Goal: Task Accomplishment & Management: Manage account settings

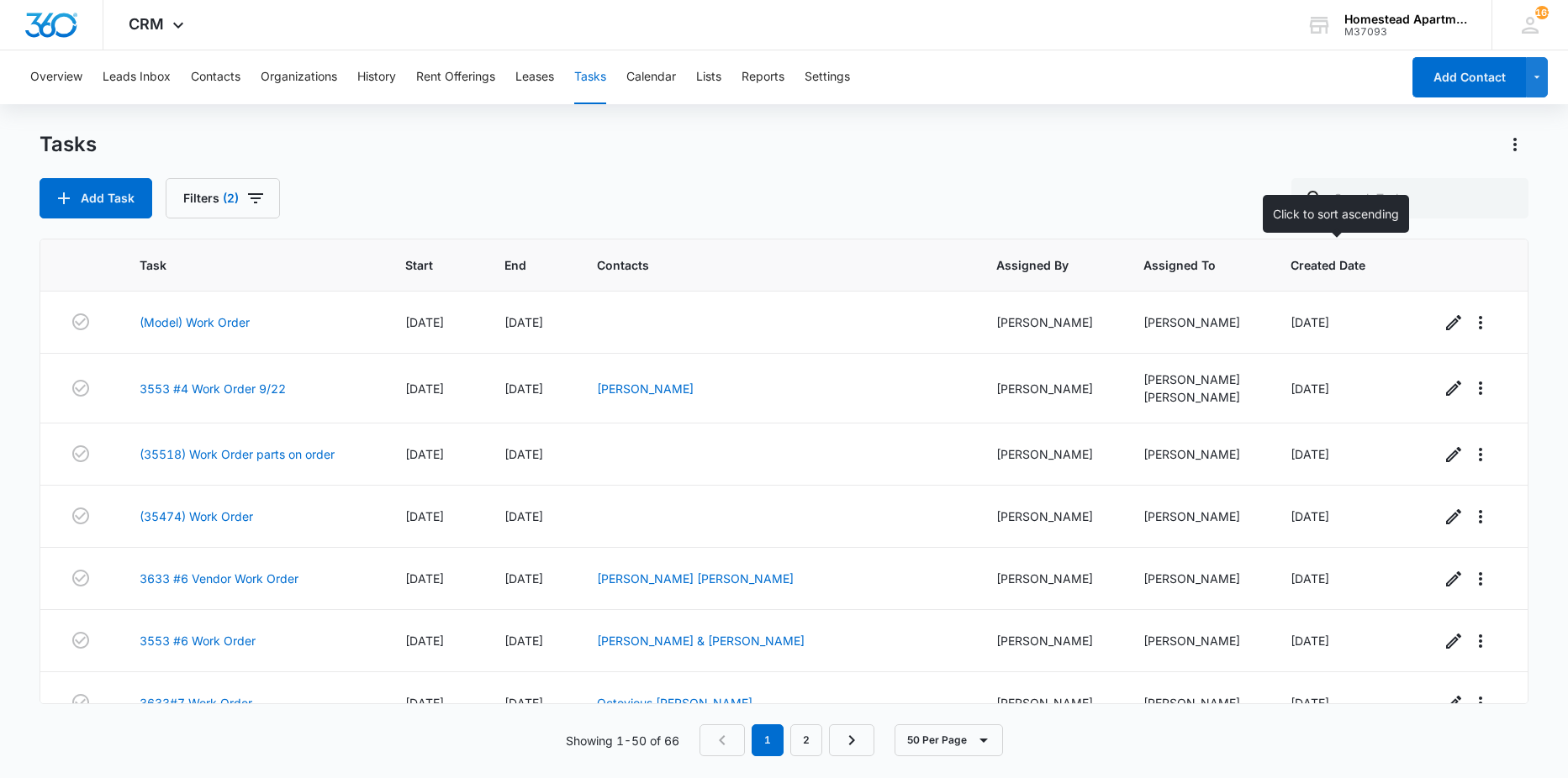
click at [1306, 266] on span "Created Date" at bounding box center [1332, 265] width 85 height 17
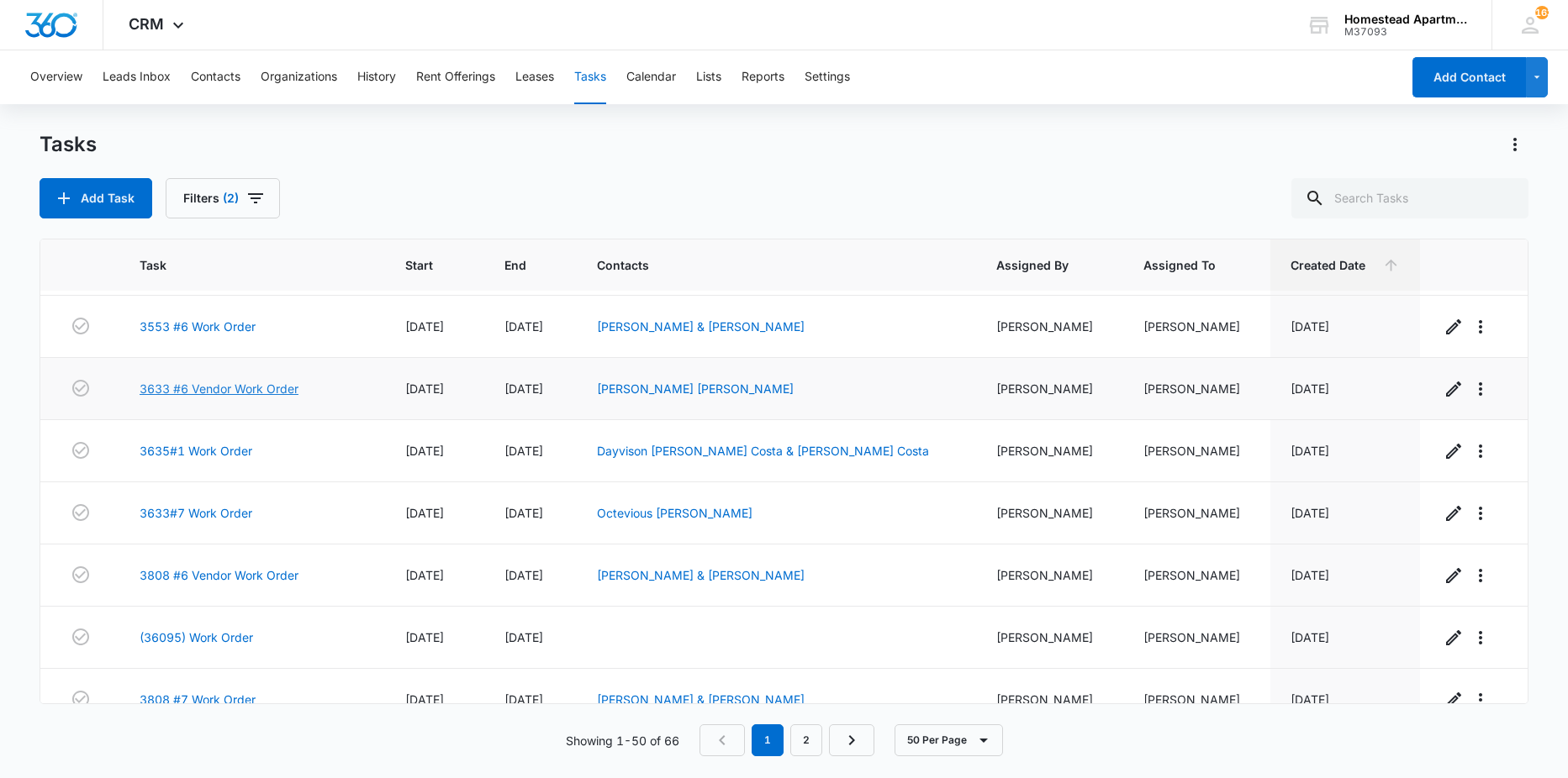
click at [232, 388] on link "3633 #6 Vendor Work Order" at bounding box center [219, 388] width 159 height 17
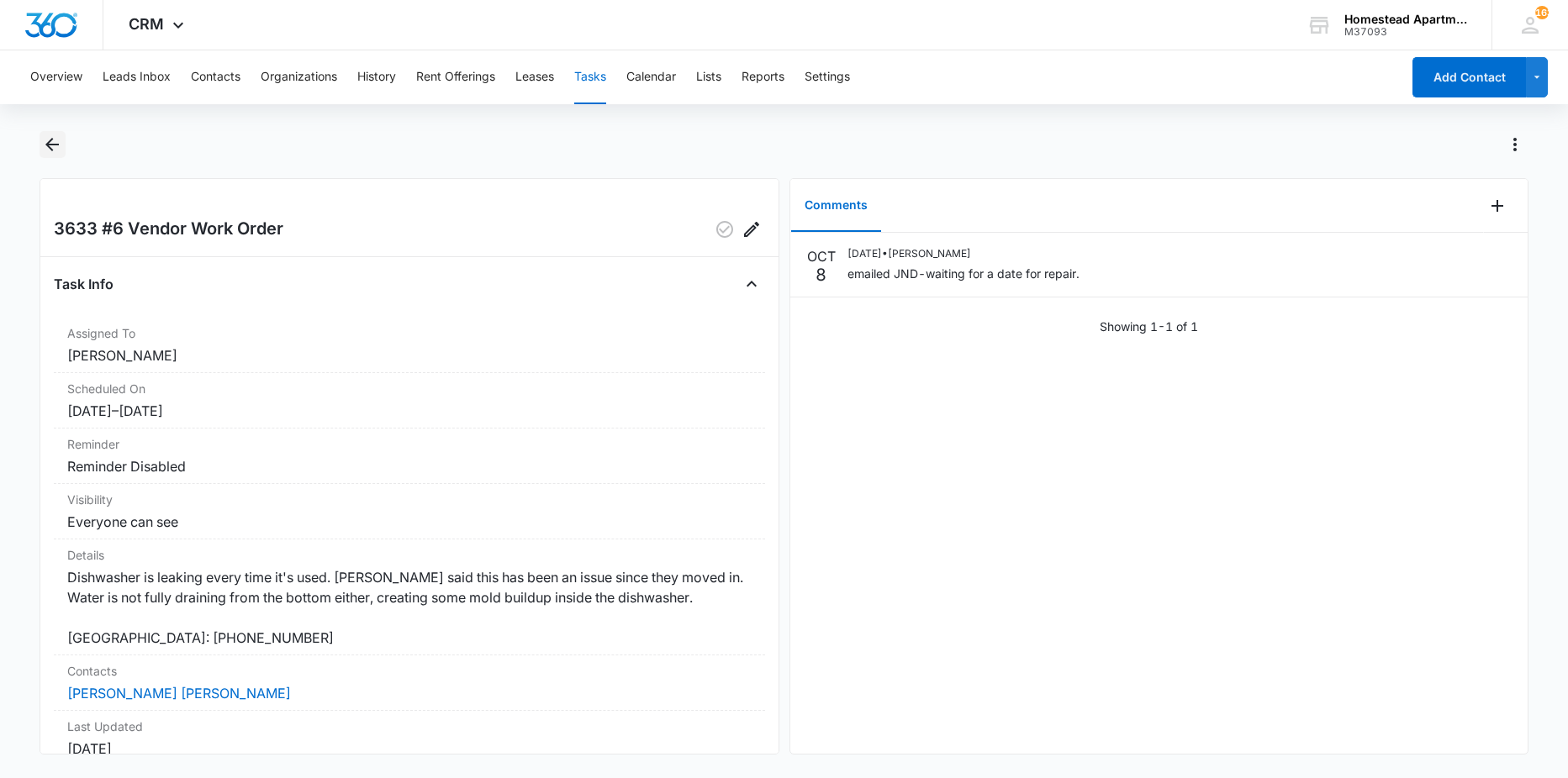
click at [50, 141] on icon "Back" at bounding box center [53, 145] width 14 height 14
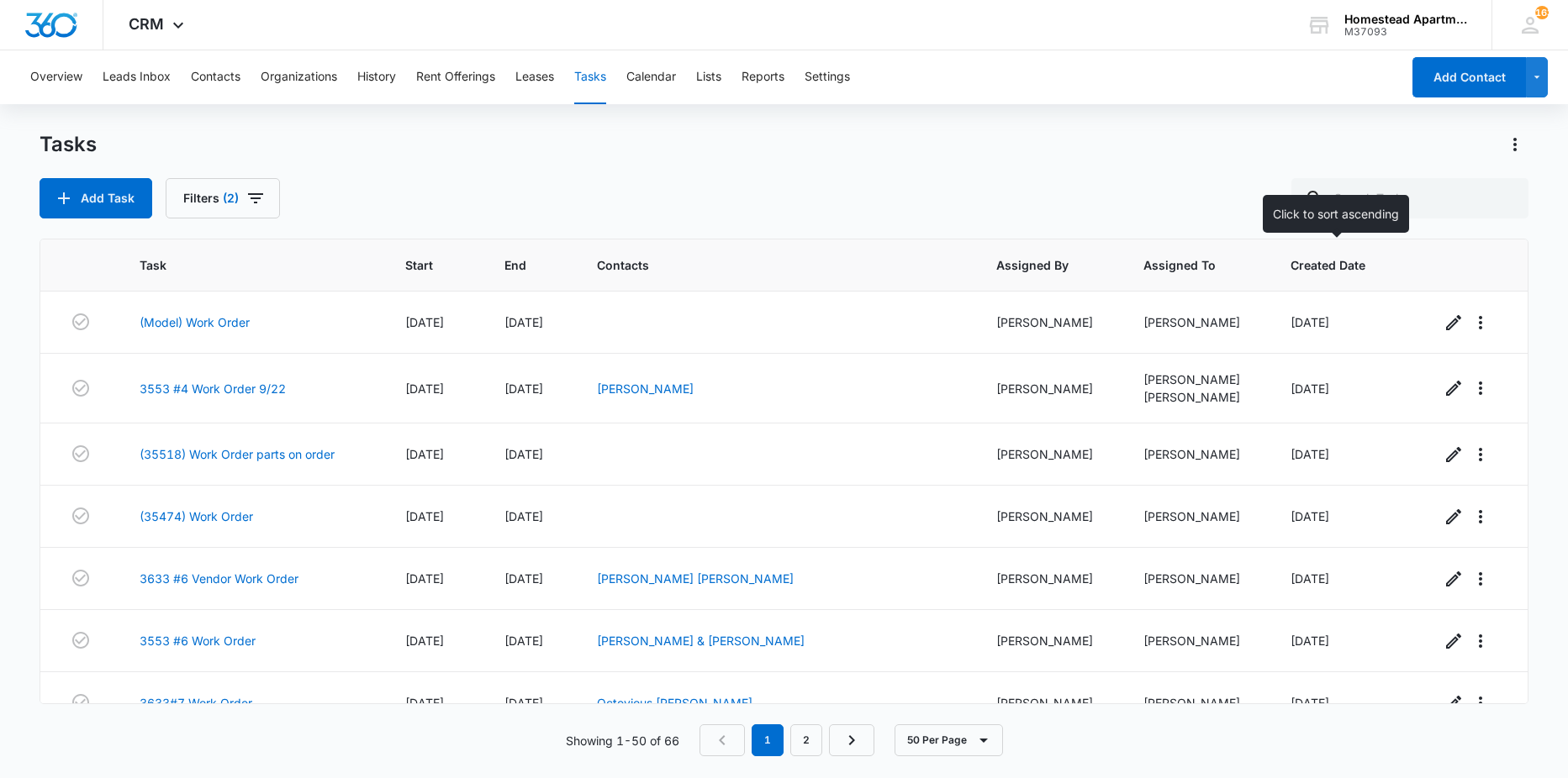
click at [1317, 260] on span "Created Date" at bounding box center [1332, 265] width 85 height 17
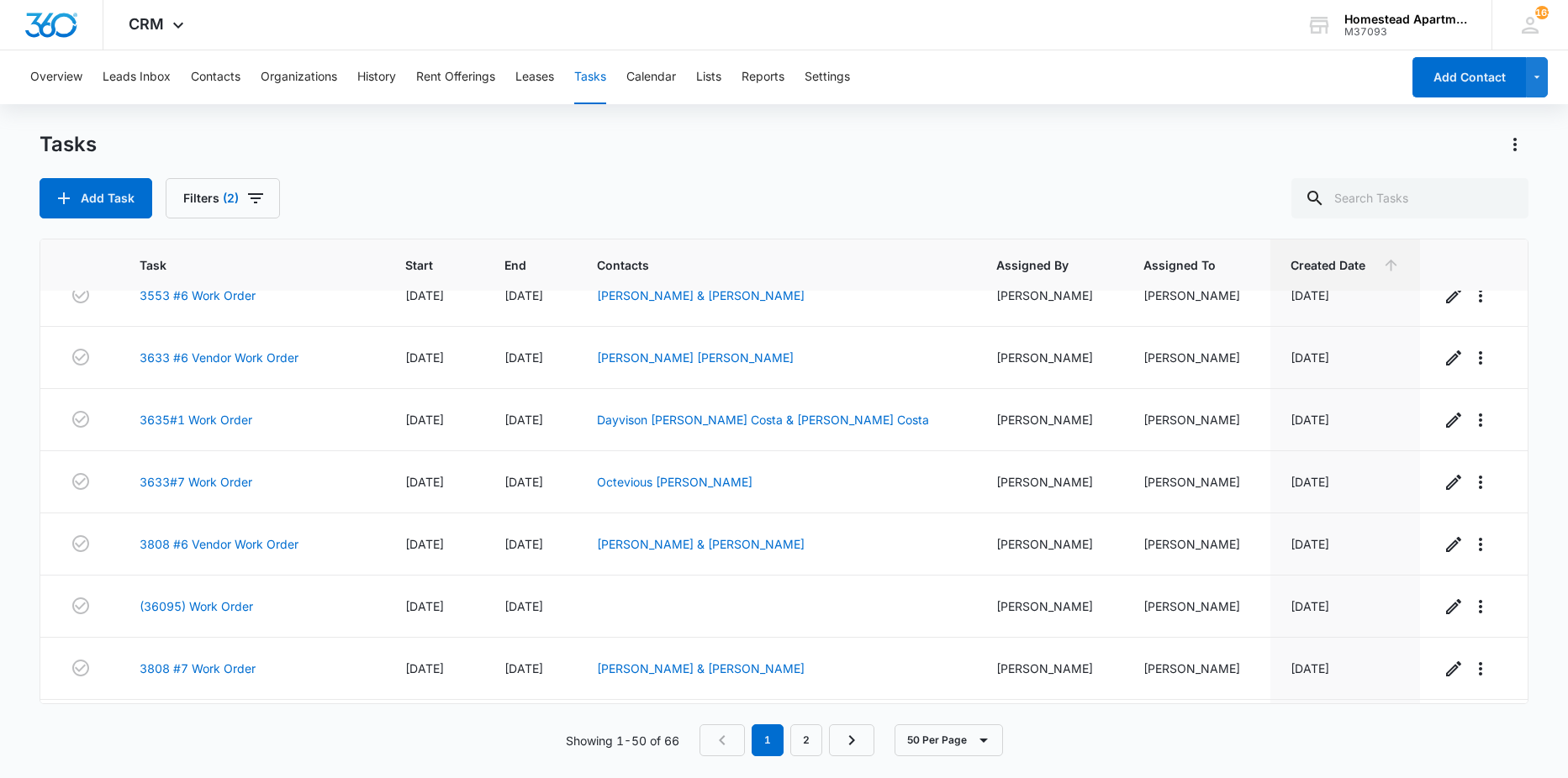
scroll to position [336, 0]
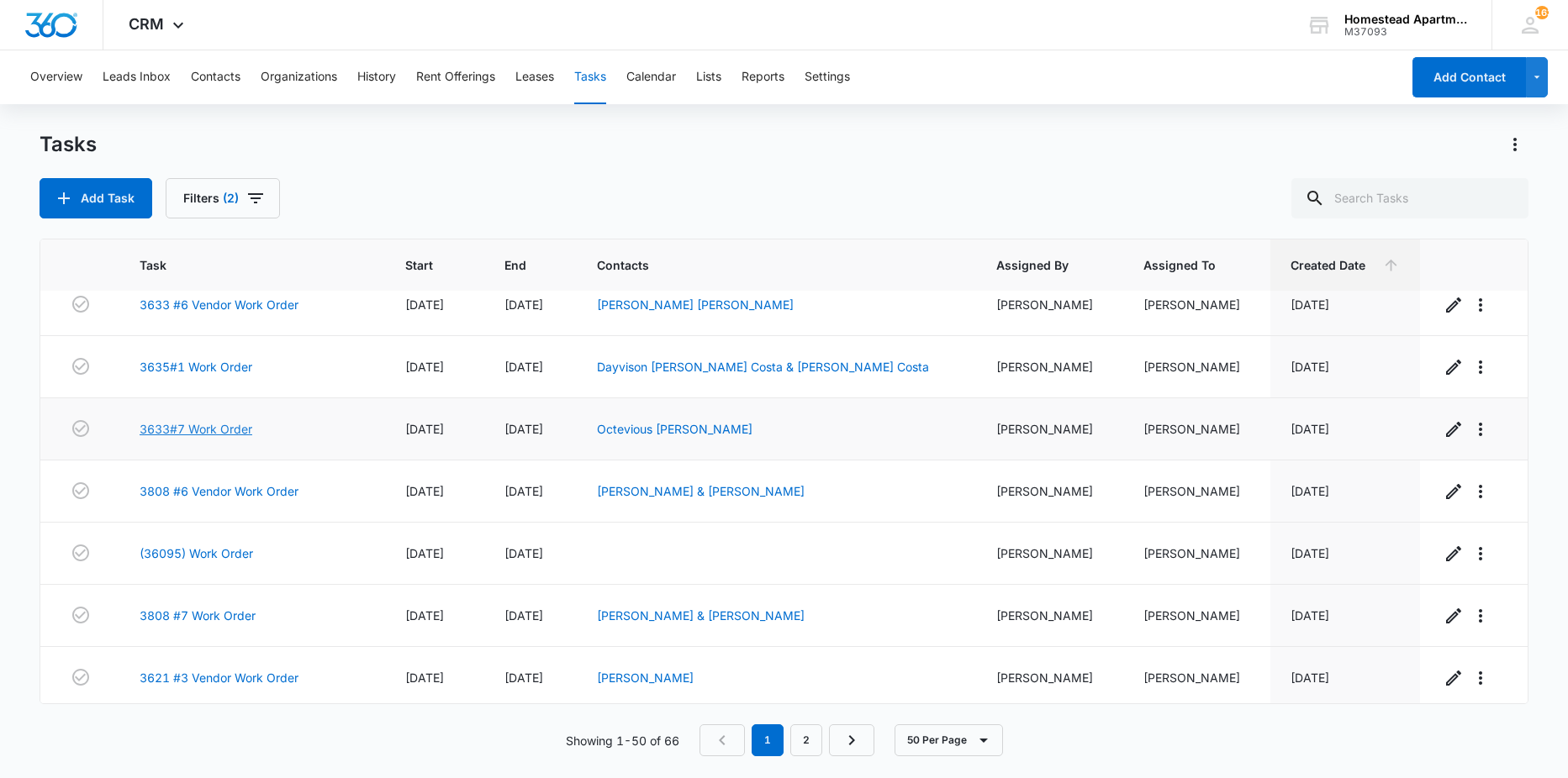
click at [217, 430] on link "3633#7 Work Order" at bounding box center [196, 429] width 113 height 17
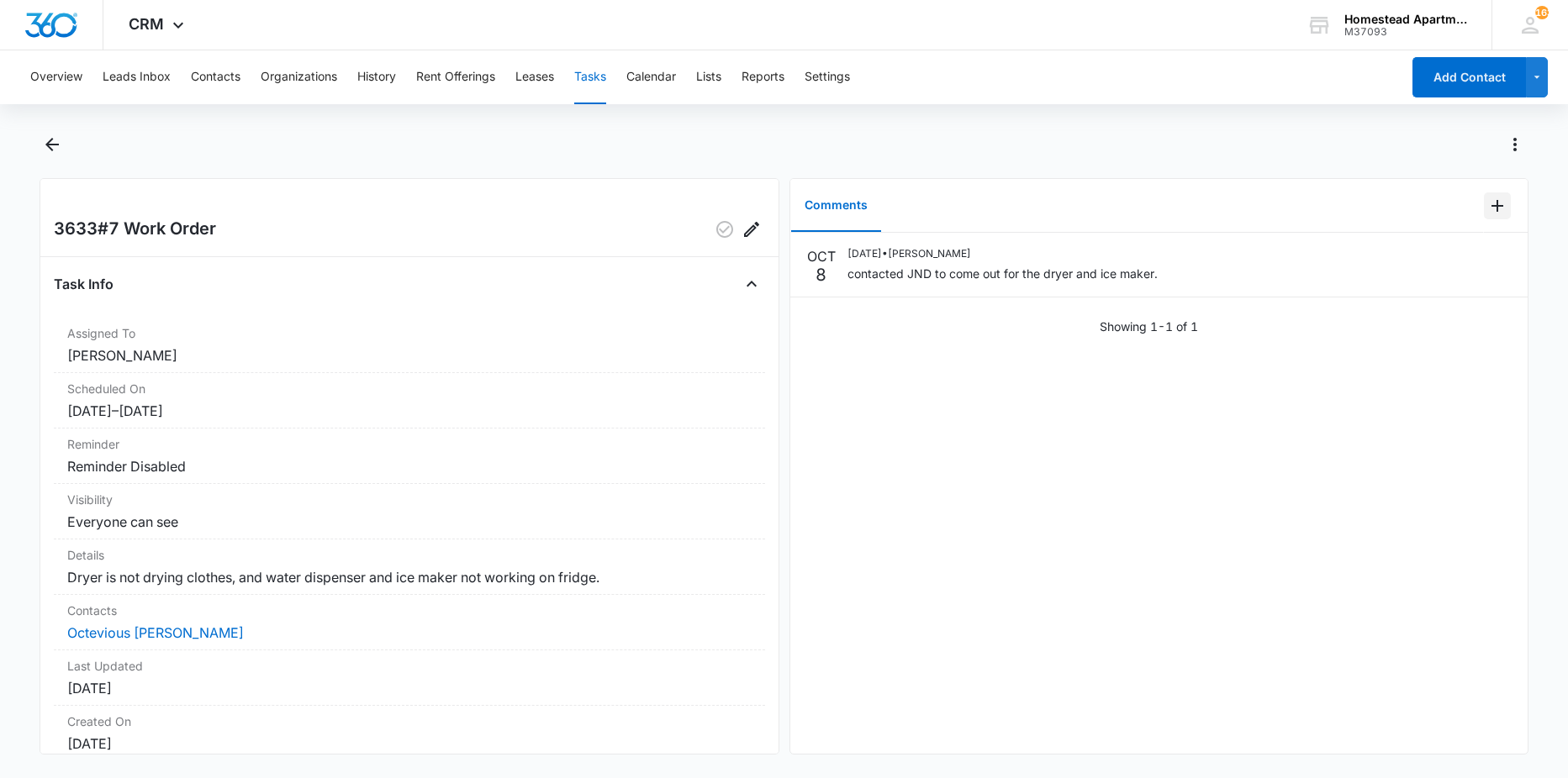
click at [1487, 199] on icon "Add Comment" at bounding box center [1496, 205] width 20 height 20
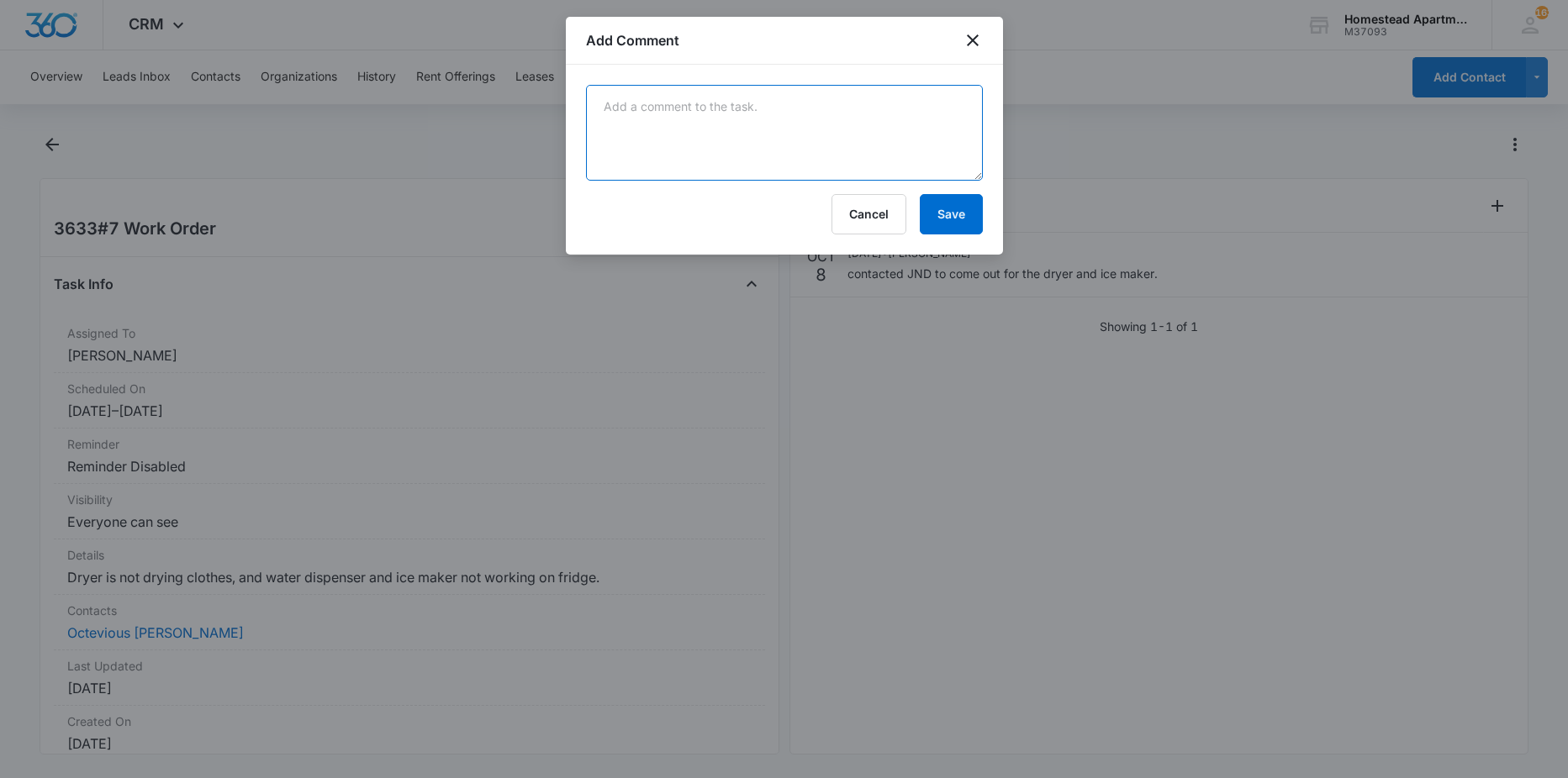
click at [740, 132] on textarea at bounding box center [784, 132] width 397 height 96
type textarea "got the dryer replaced with a working one from storage, going back to take a lo…"
click at [944, 223] on button "Save" at bounding box center [951, 214] width 63 height 41
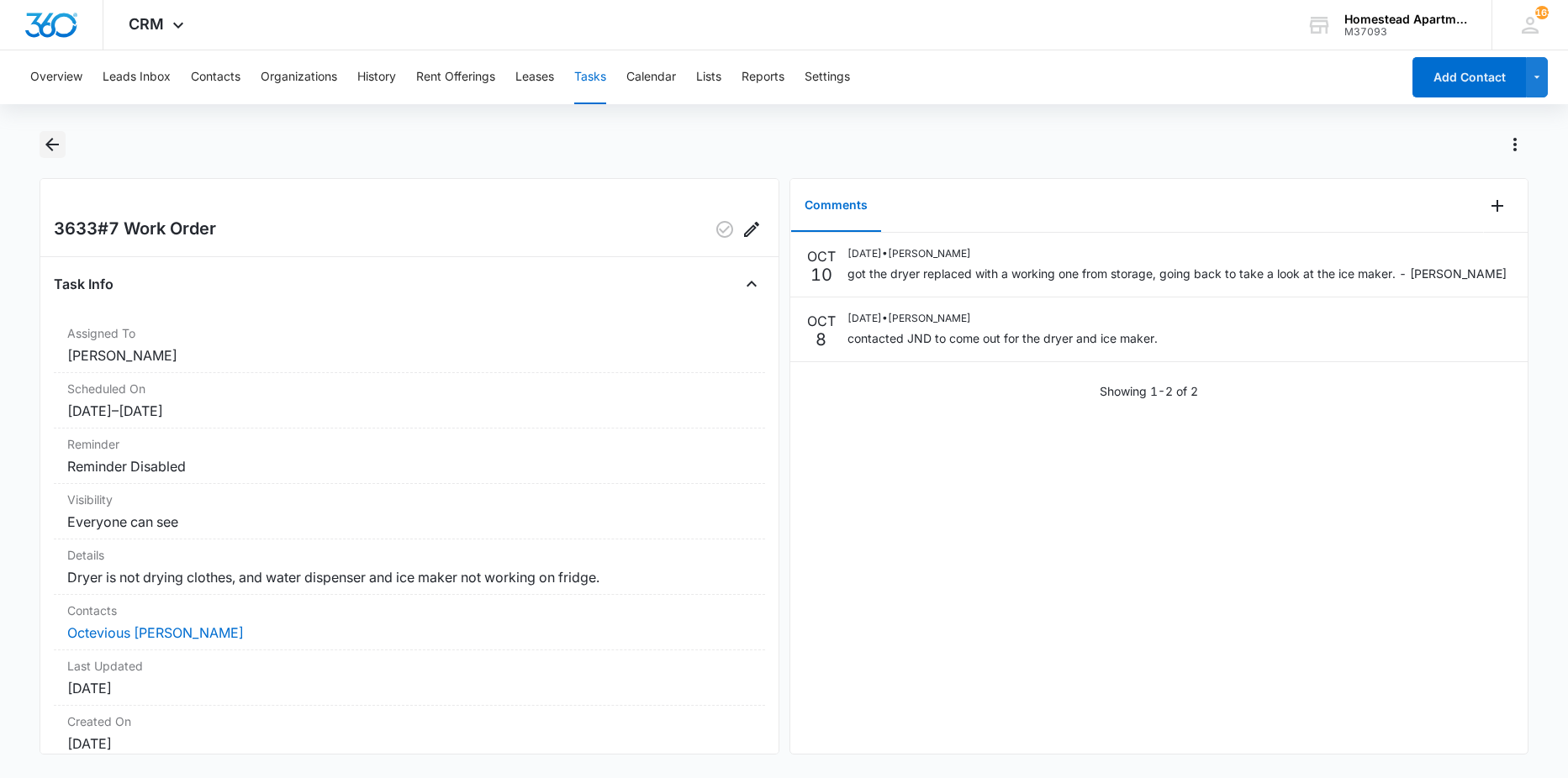
click at [54, 147] on icon "Back" at bounding box center [52, 144] width 20 height 20
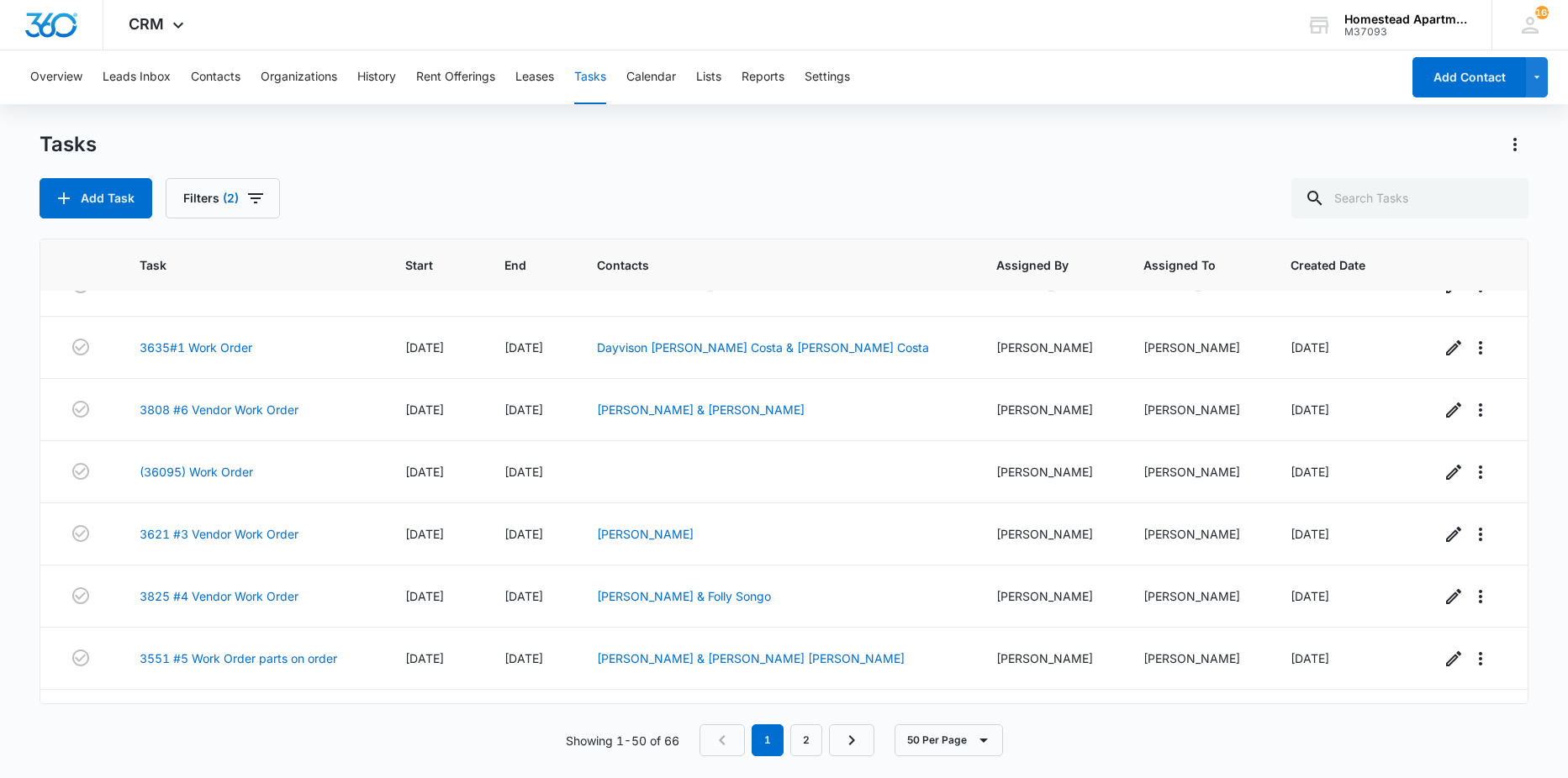
scroll to position [420, 0]
click at [1295, 269] on span "Created Date" at bounding box center [1332, 265] width 85 height 17
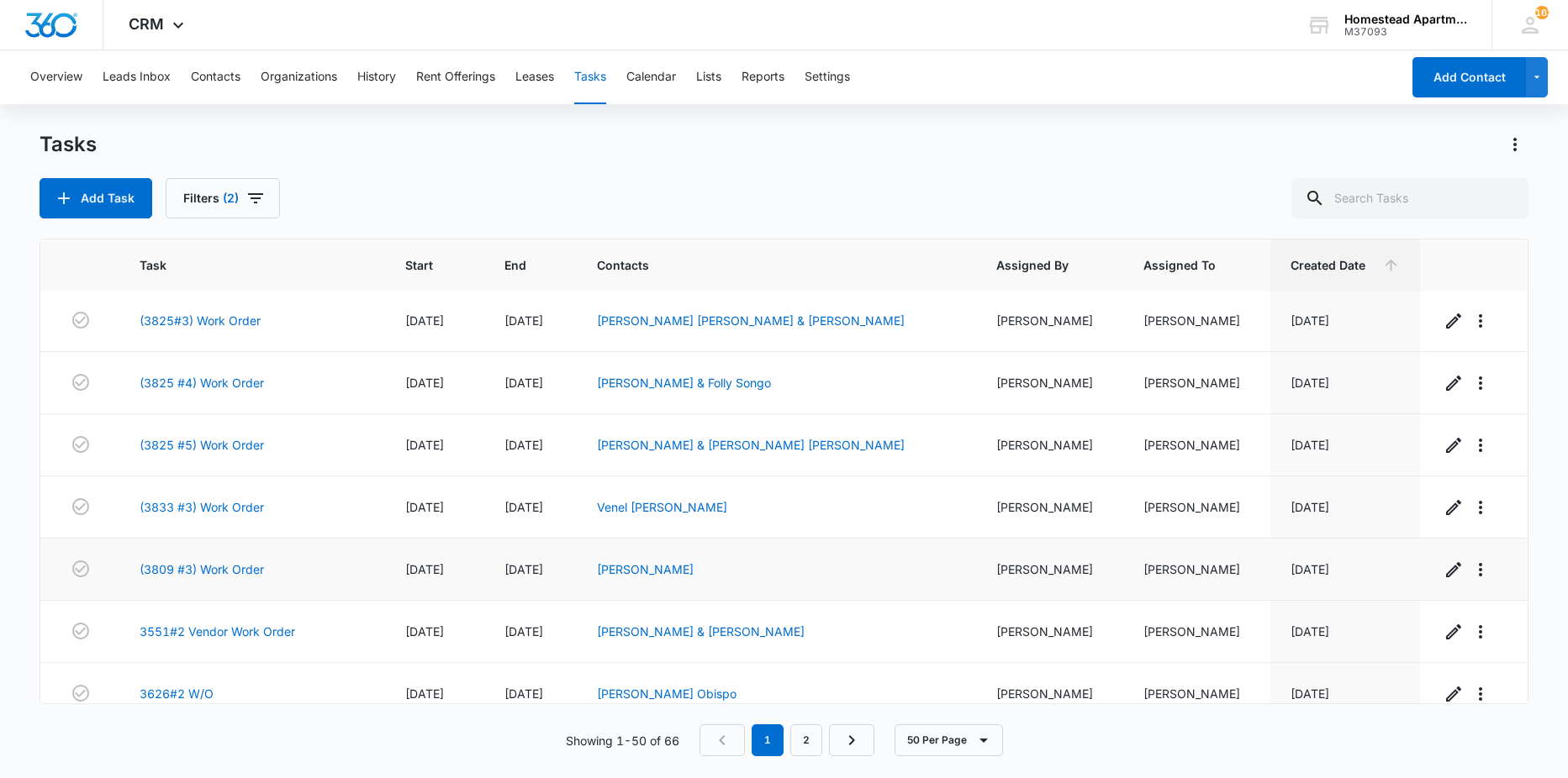
scroll to position [2704, 0]
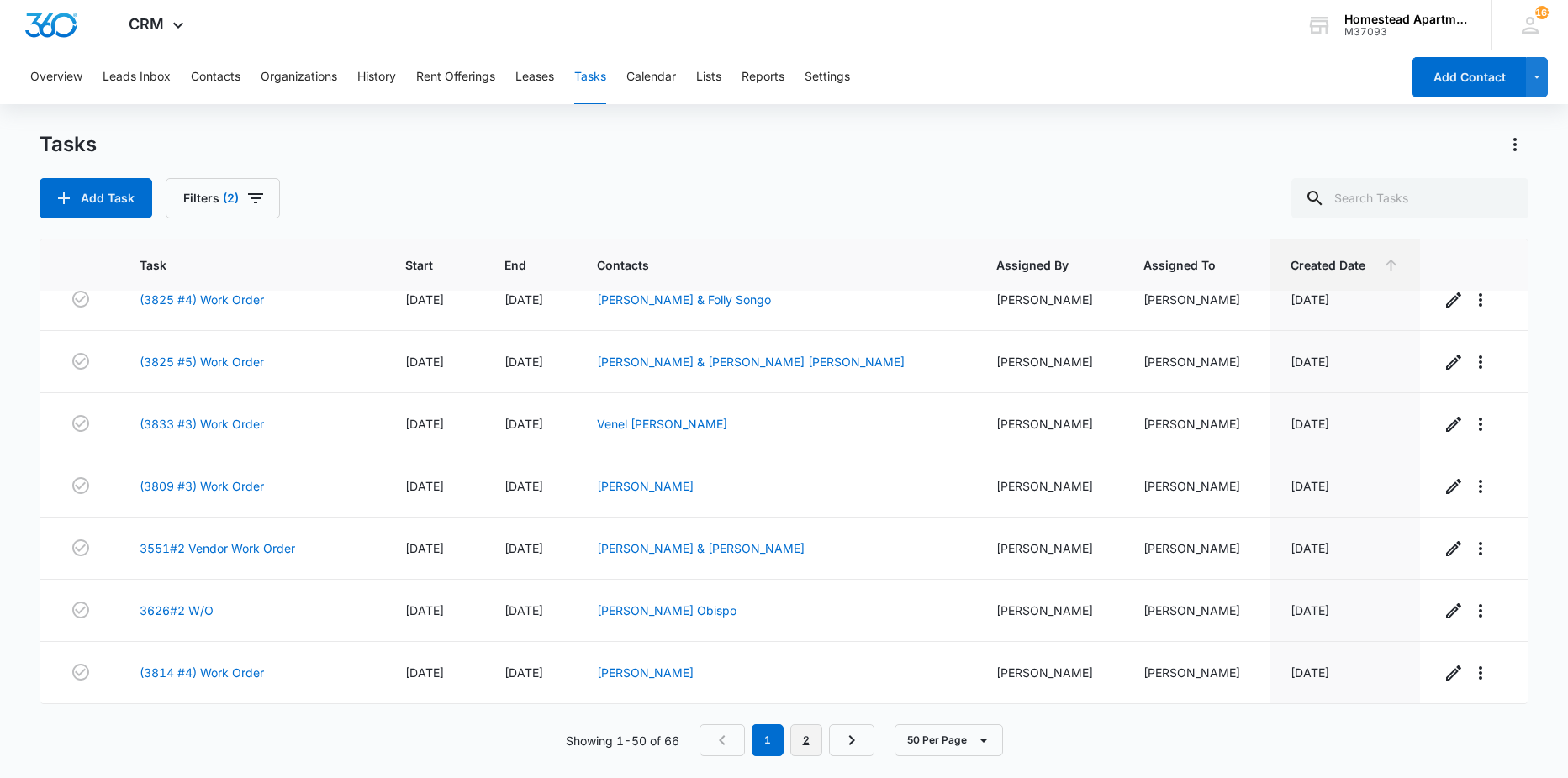
click at [810, 746] on link "2" at bounding box center [806, 740] width 32 height 32
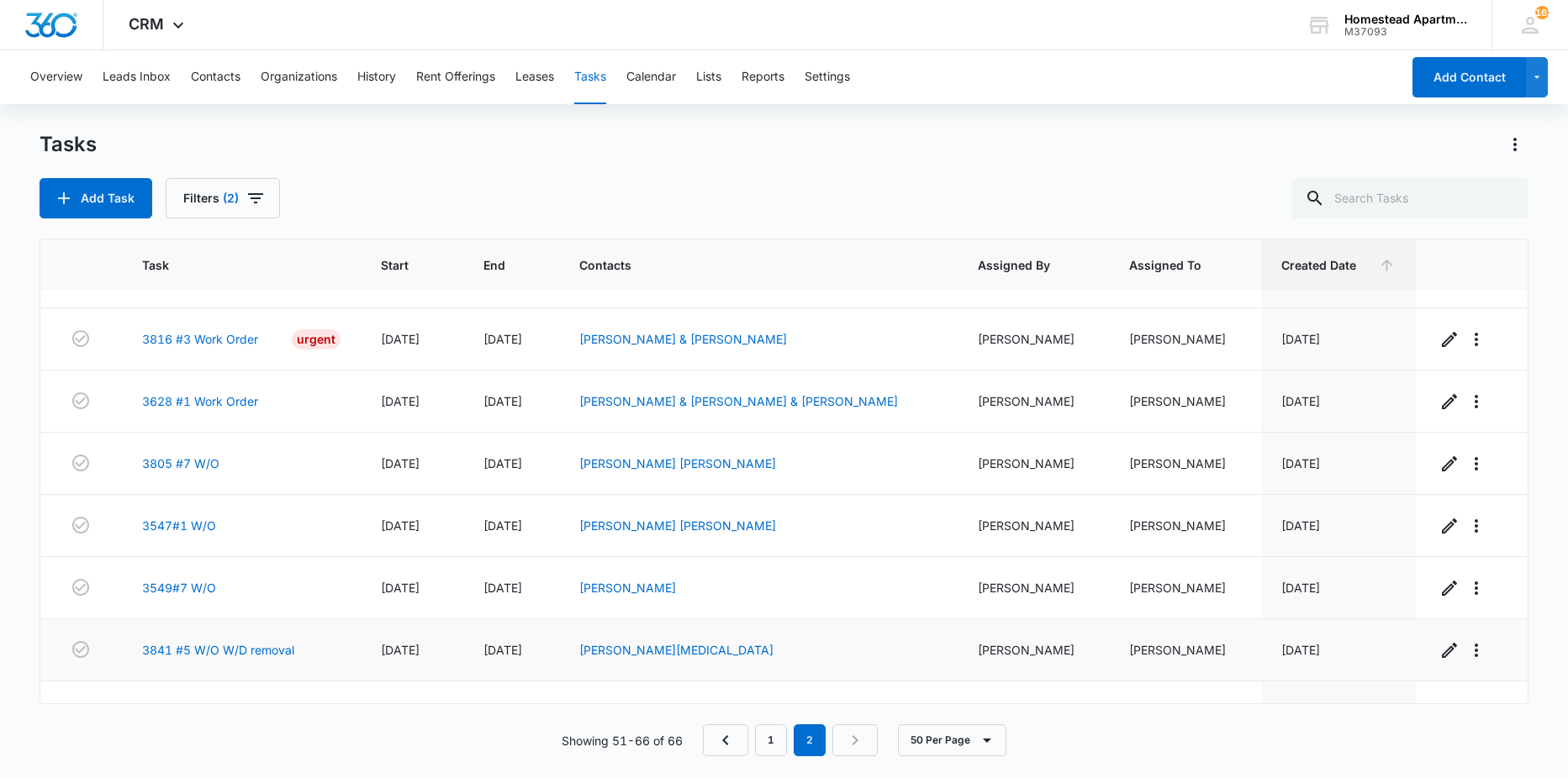
scroll to position [0, 0]
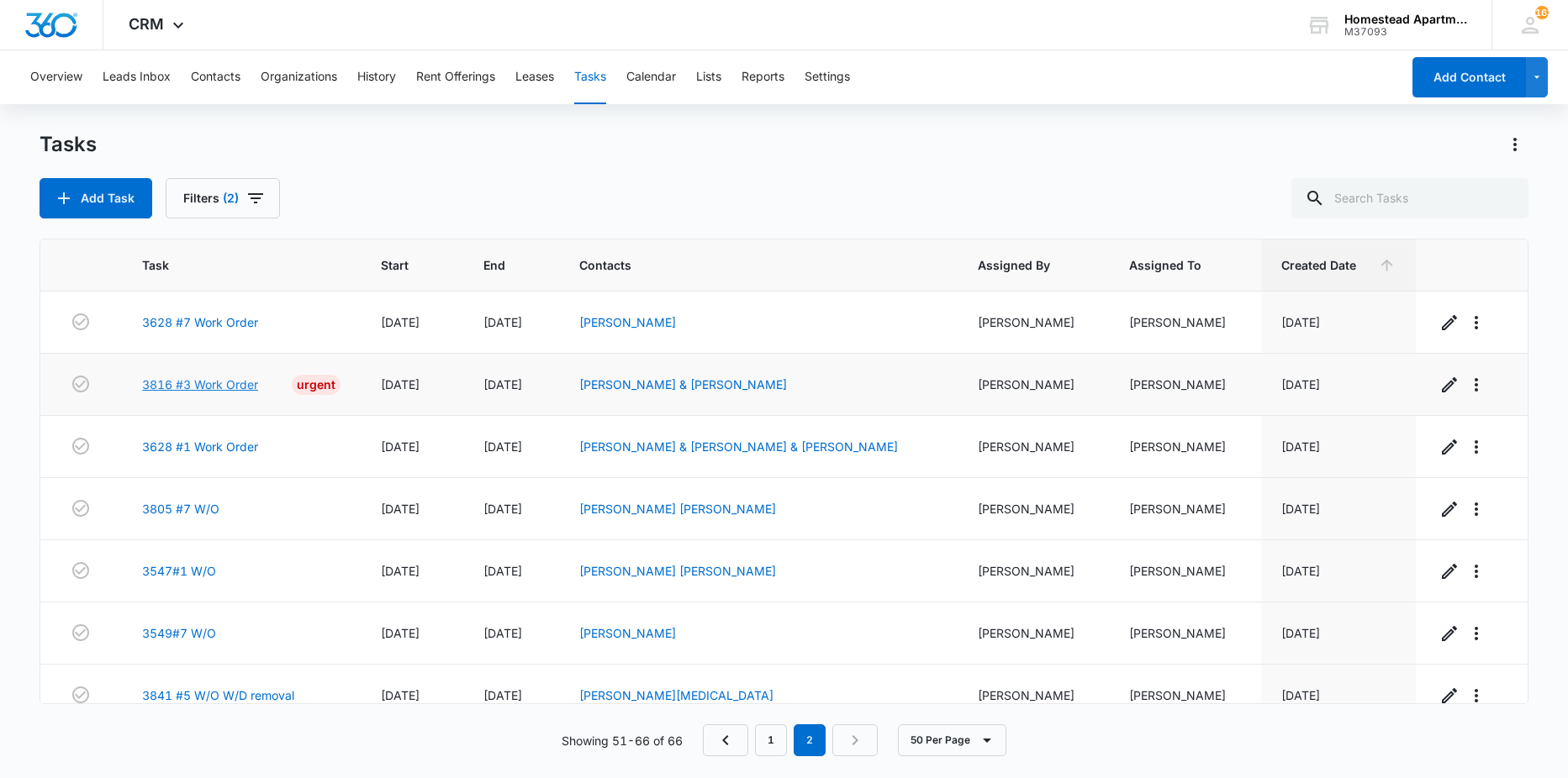
click at [239, 385] on link "3816 #3 Work Order" at bounding box center [200, 384] width 116 height 17
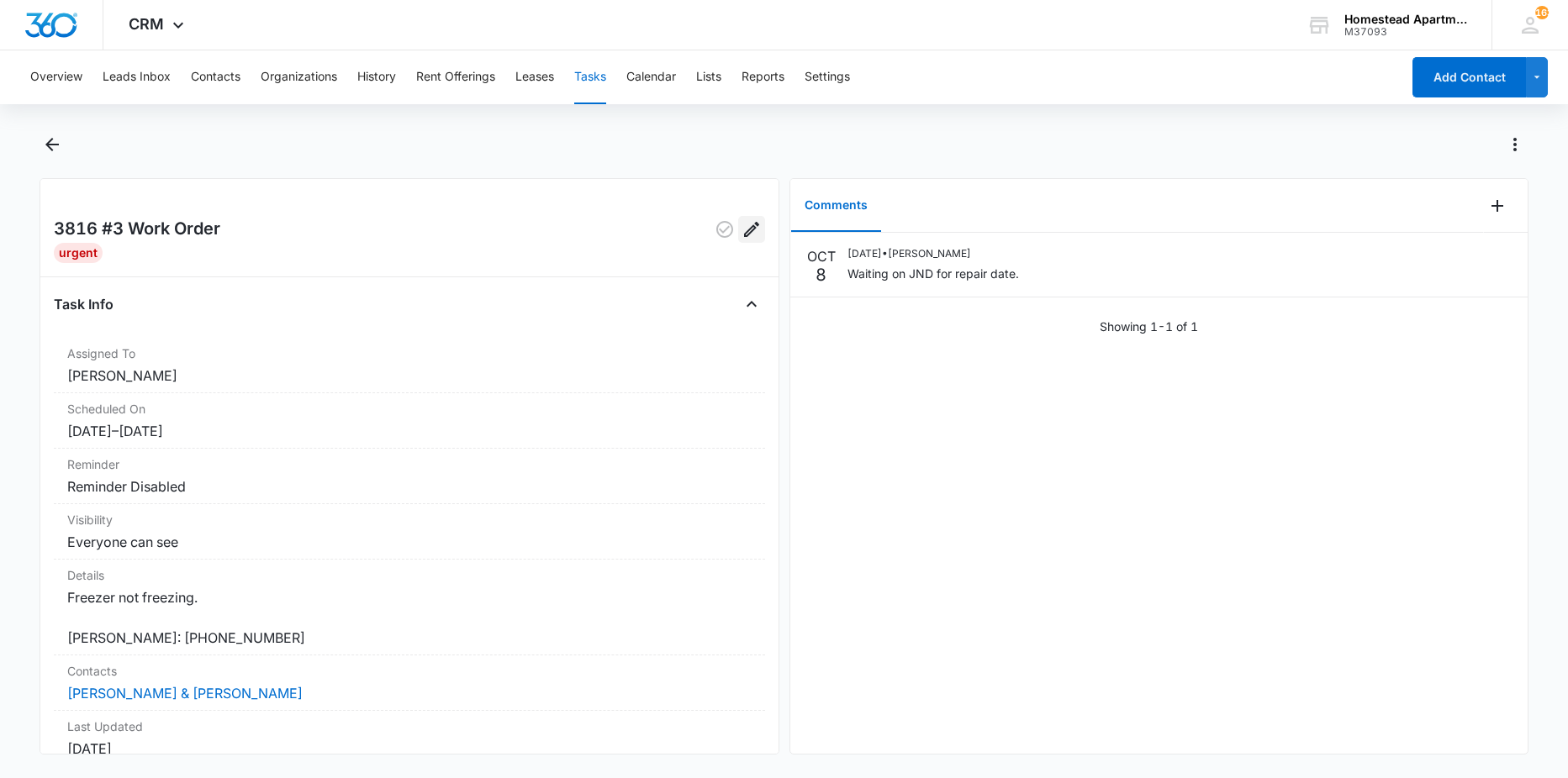
click at [744, 226] on icon "Edit" at bounding box center [752, 229] width 16 height 16
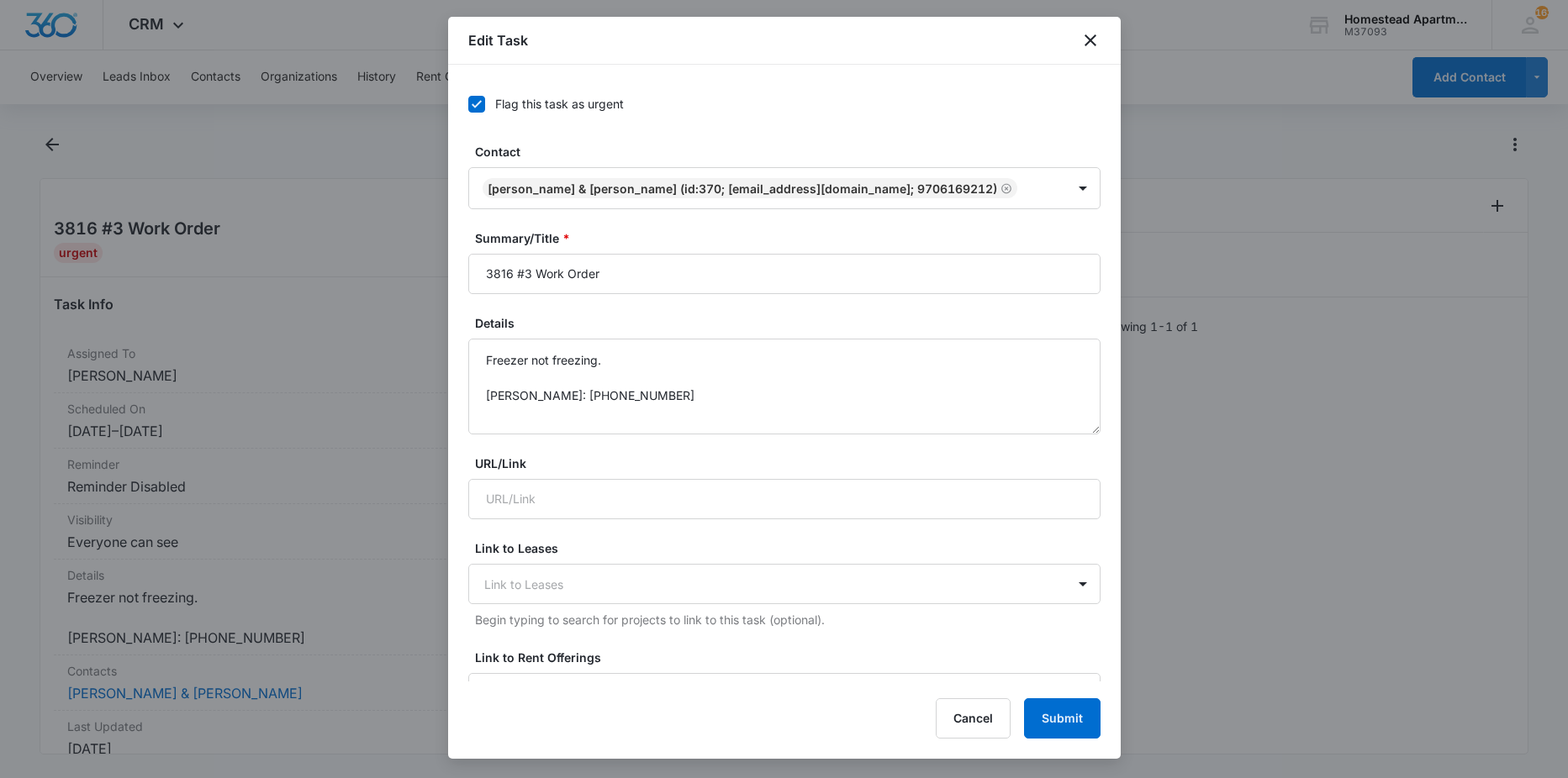
click at [466, 105] on div "Flag this task as urgent Contact Vanessa Cortez & Juan Sandoval (ID:370; jrands…" at bounding box center [784, 373] width 672 height 617
click at [474, 104] on icon at bounding box center [477, 104] width 16 height 16
click at [469, 104] on input "Flag this task as urgent" at bounding box center [469, 104] width 0 height 0
click at [1070, 719] on button "Submit" at bounding box center [1062, 718] width 77 height 41
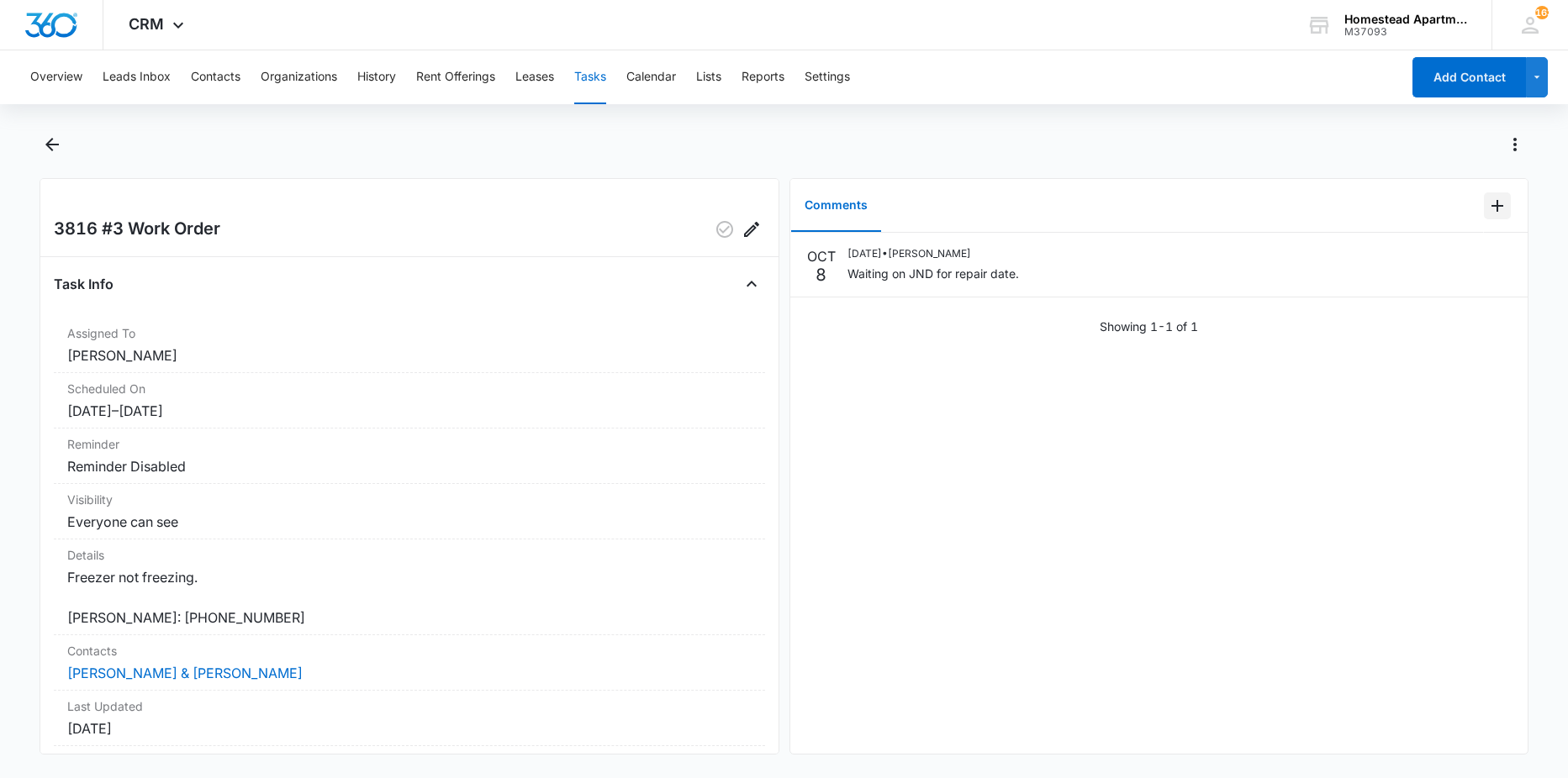
click at [1487, 203] on icon "Add Comment" at bounding box center [1496, 205] width 20 height 20
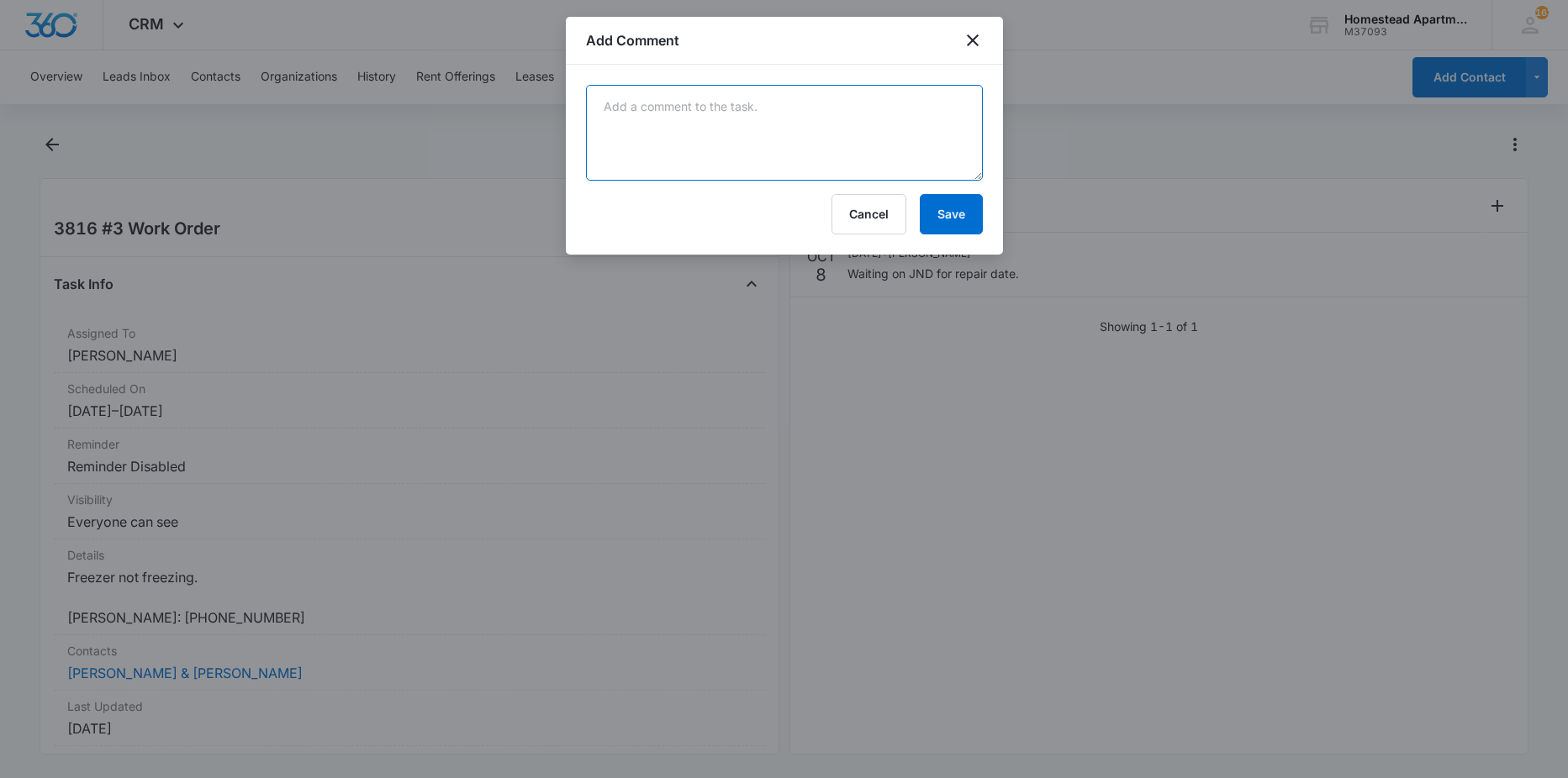
click at [815, 147] on textarea at bounding box center [784, 132] width 397 height 96
click at [949, 104] on textarea "got the fridge replaced with a working one from an empty unit" at bounding box center [784, 132] width 397 height 96
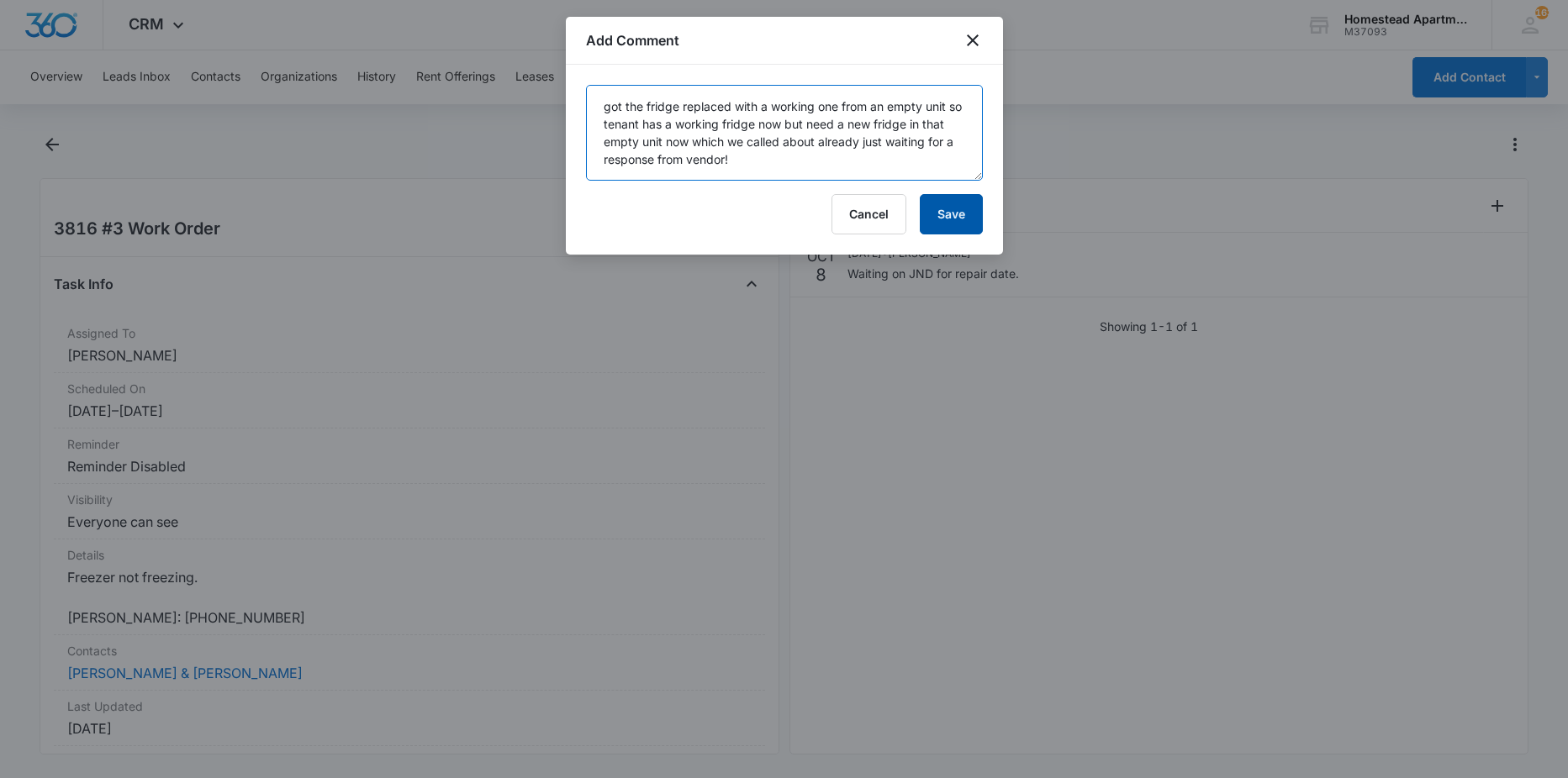
type textarea "got the fridge replaced with a working one from an empty unit so tenant has a w…"
click at [967, 221] on button "Save" at bounding box center [951, 214] width 63 height 41
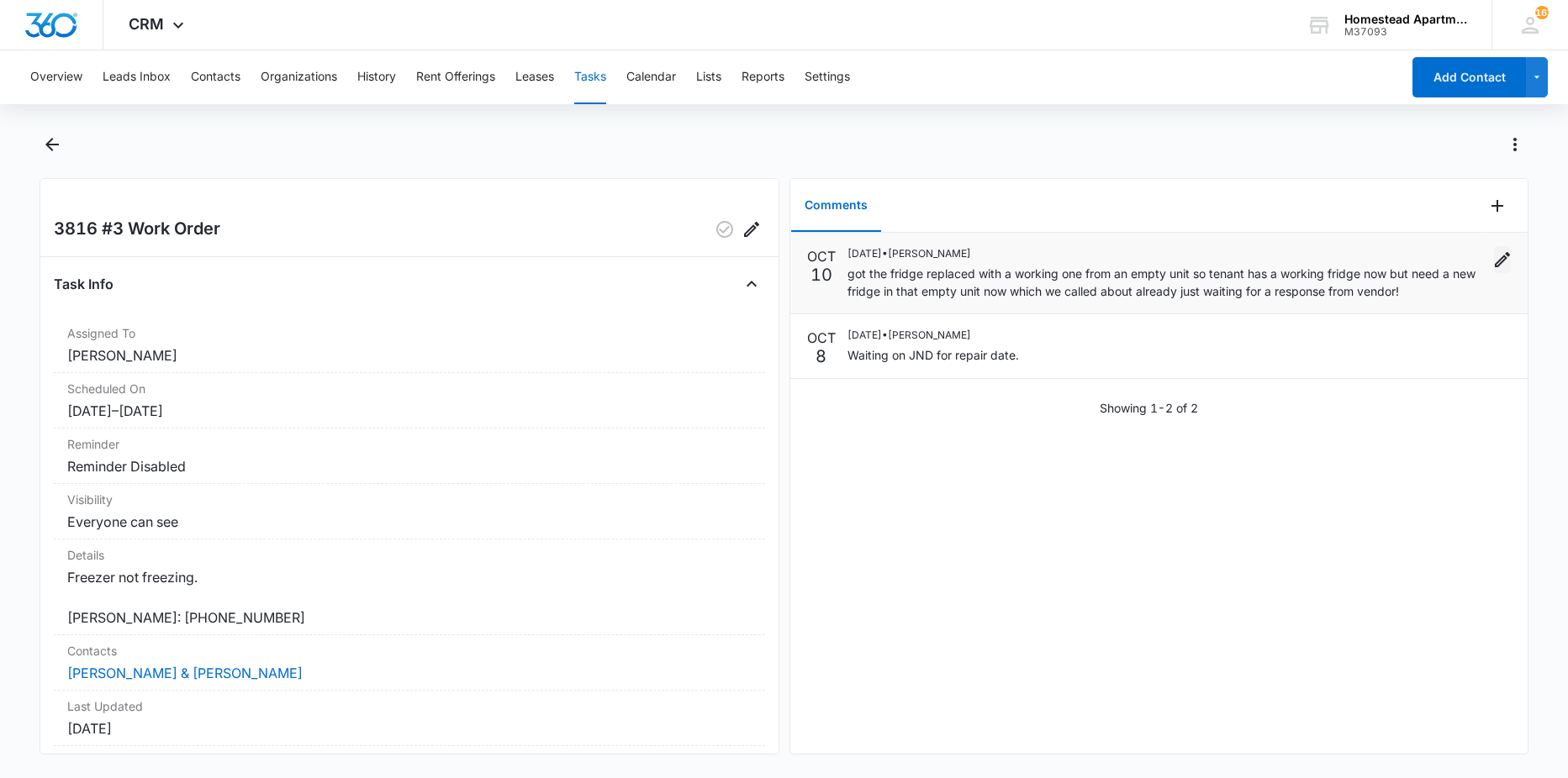
click at [1492, 258] on icon "Edit" at bounding box center [1502, 259] width 20 height 20
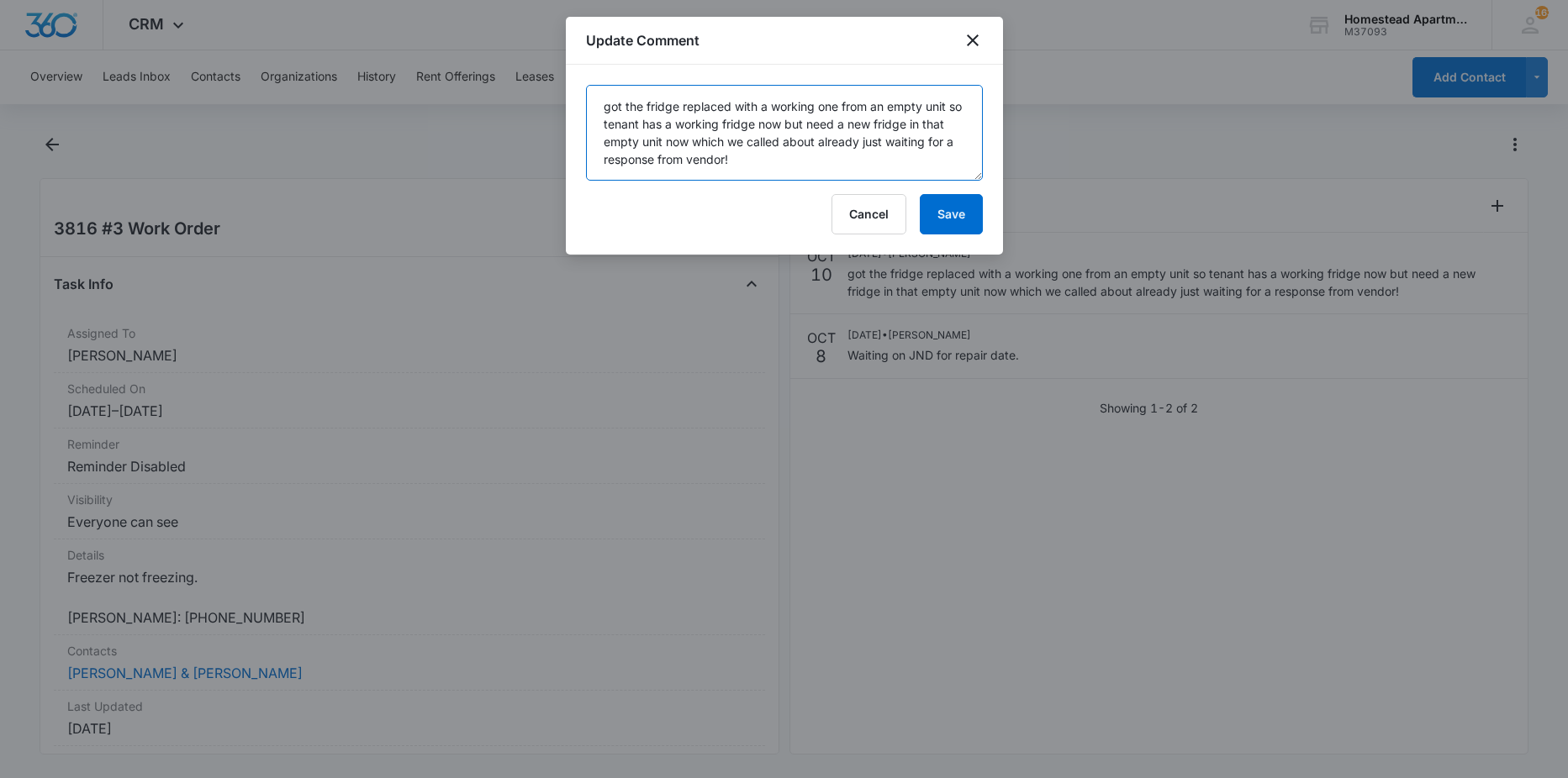
click at [784, 160] on textarea "got the fridge replaced with a working one from an empty unit so tenant has a w…" at bounding box center [784, 132] width 397 height 96
type textarea "got the fridge replaced with a working one from an empty unit so tenant has a w…"
click at [967, 202] on button "Save" at bounding box center [951, 214] width 63 height 41
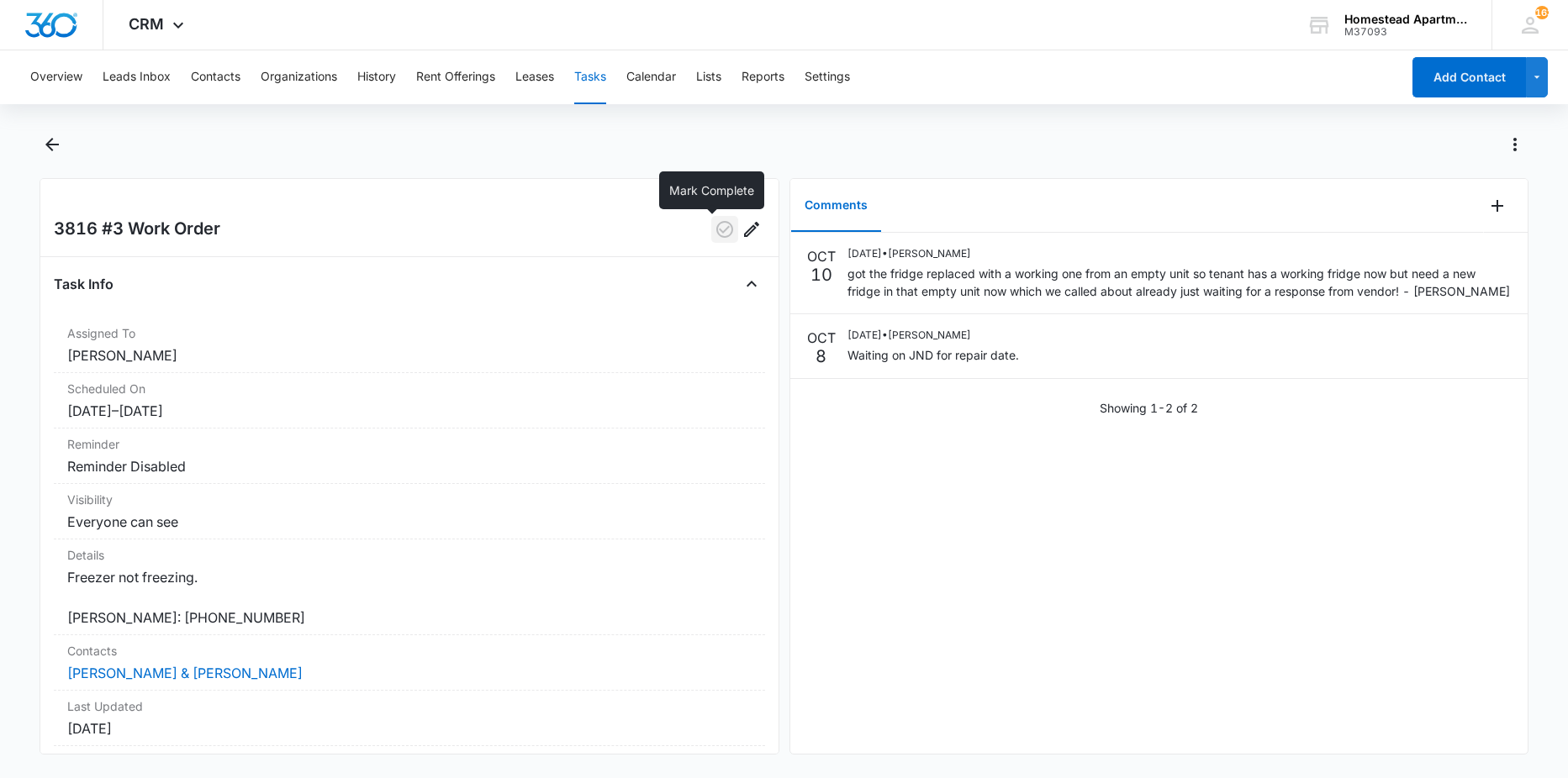
click at [716, 231] on icon "button" at bounding box center [724, 229] width 16 height 16
click at [59, 144] on icon "Back" at bounding box center [53, 145] width 14 height 14
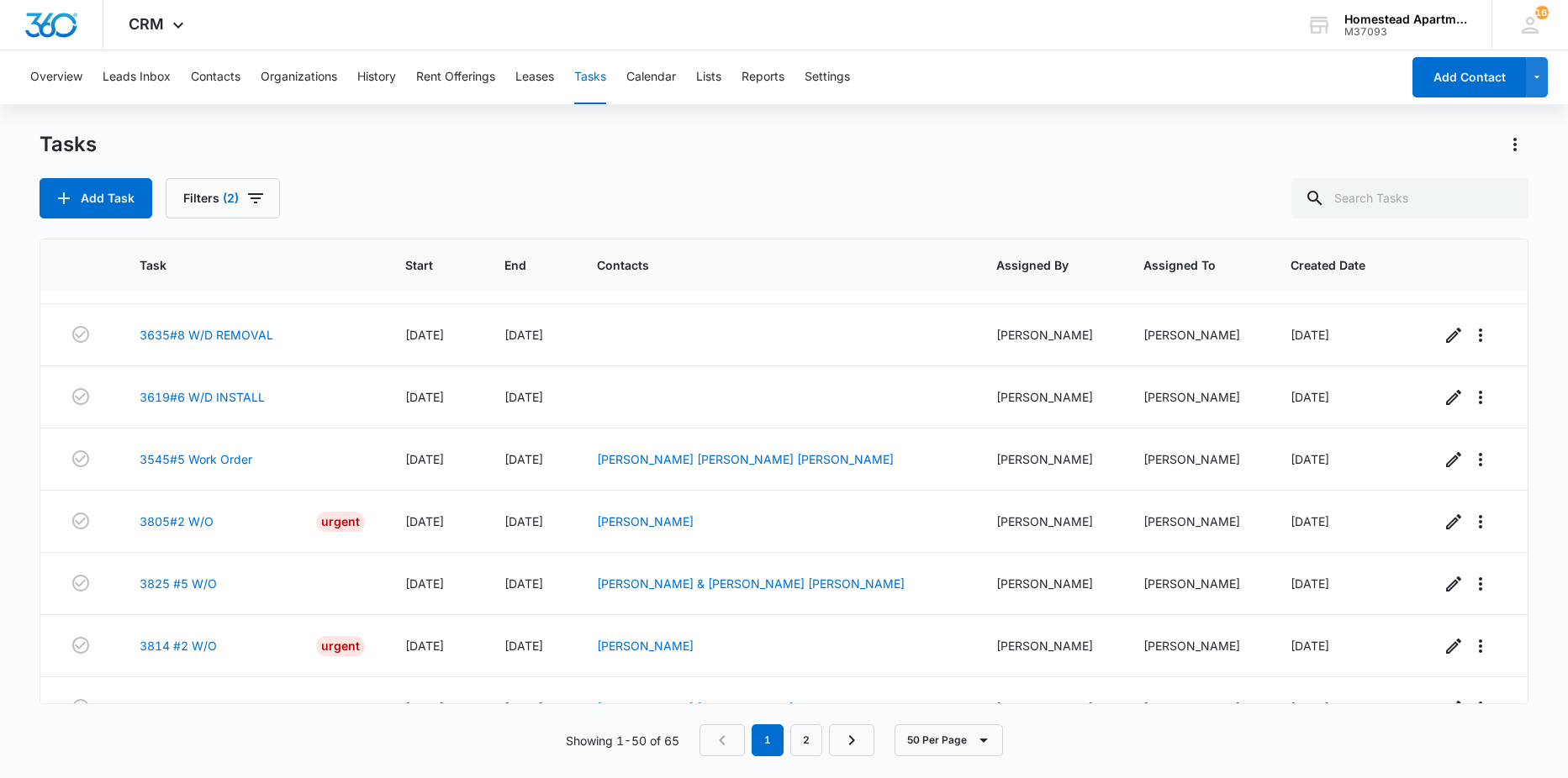
scroll to position [2437, 0]
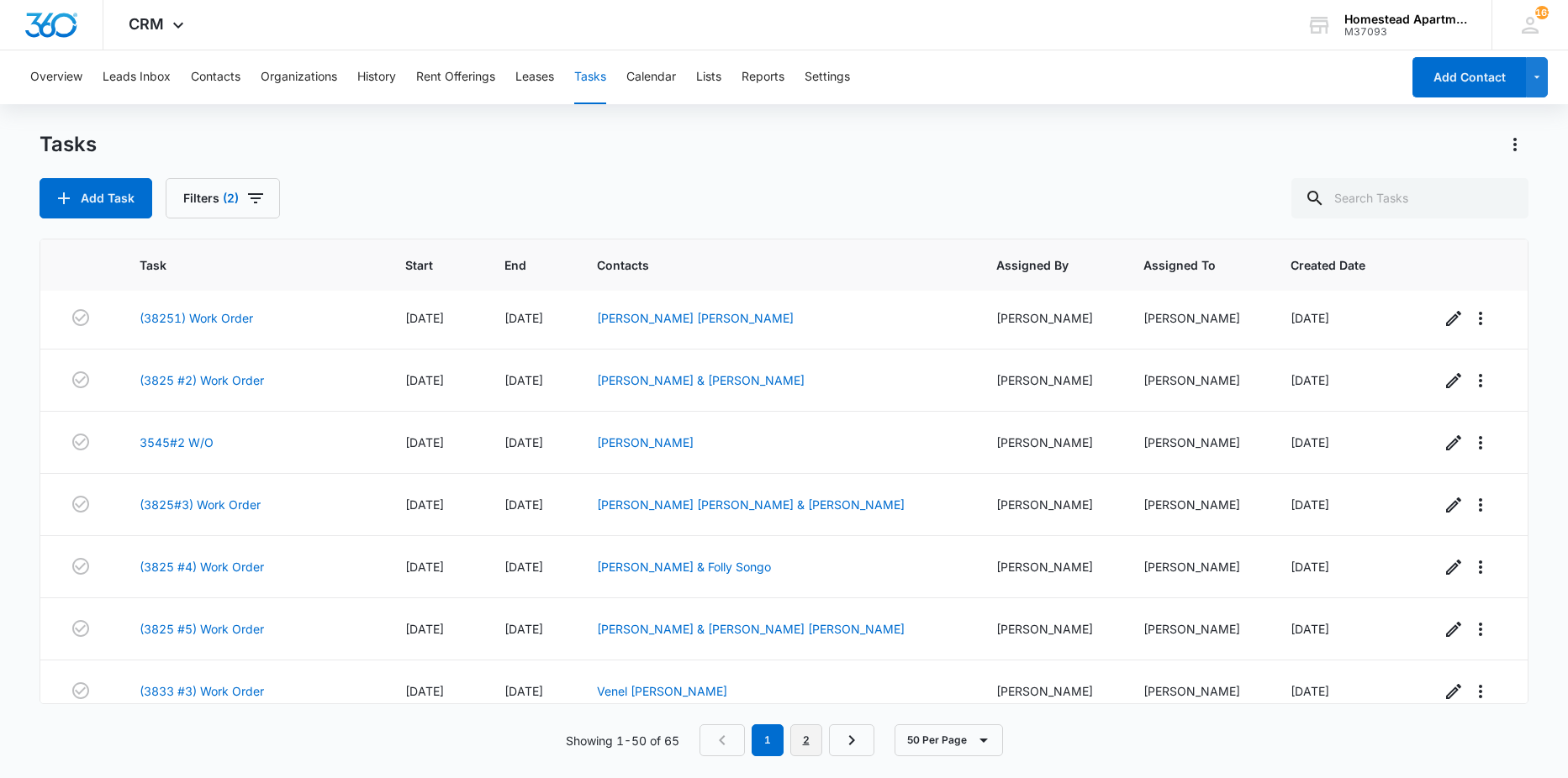
click at [809, 737] on link "2" at bounding box center [806, 740] width 32 height 32
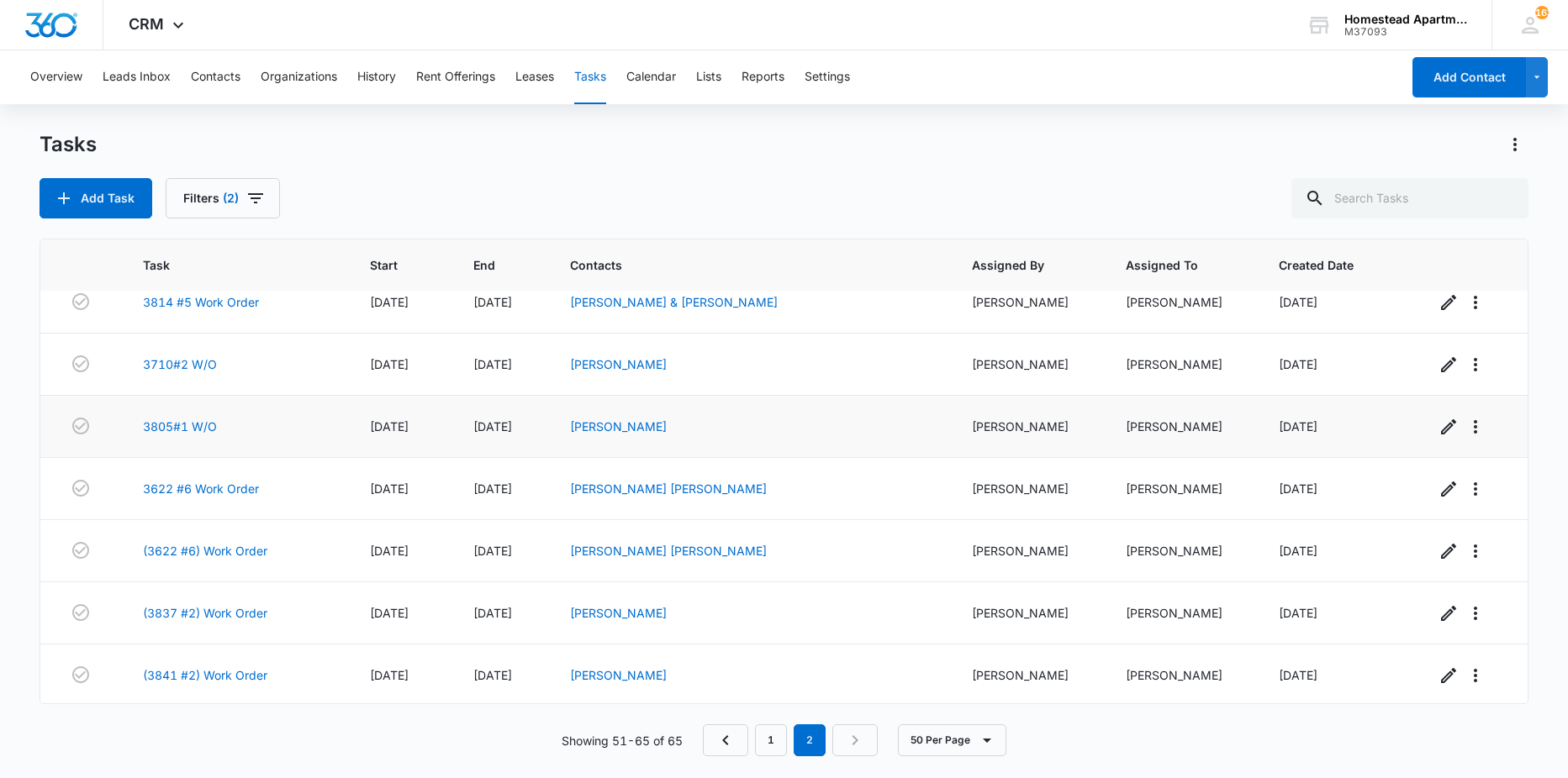
scroll to position [520, 0]
